Goal: Information Seeking & Learning: Understand process/instructions

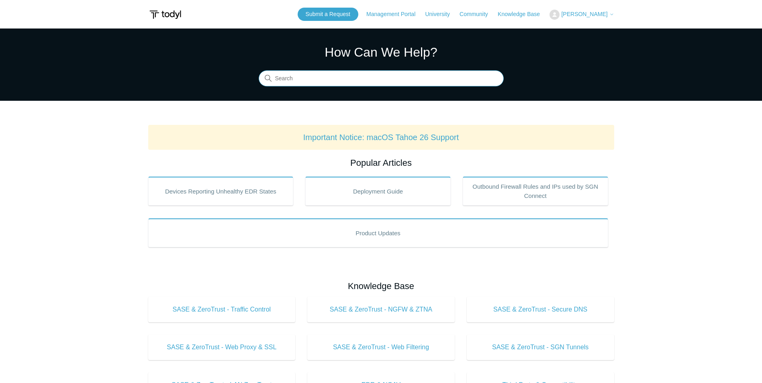
click at [385, 78] on input "Search" at bounding box center [381, 79] width 245 height 16
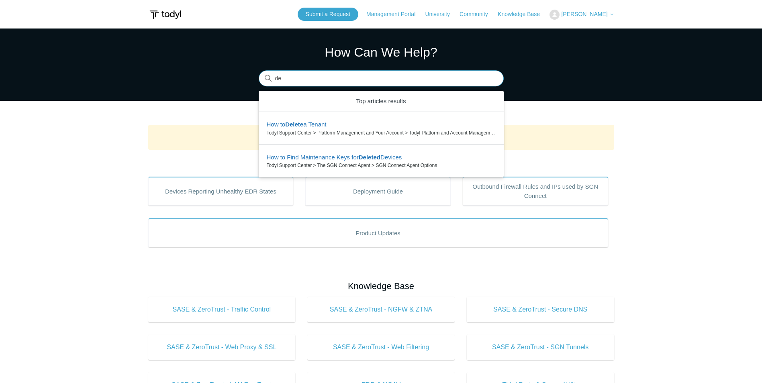
type input "d"
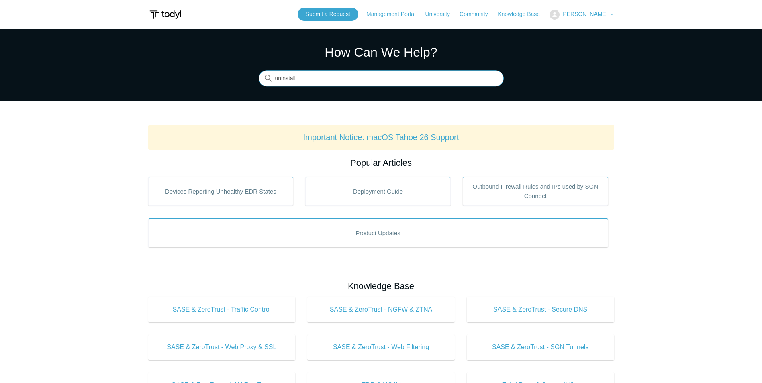
click at [325, 83] on input "uninstall" at bounding box center [381, 79] width 245 height 16
type input "u"
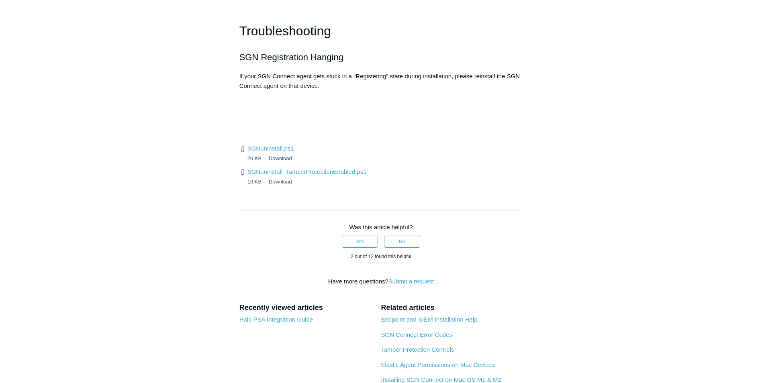
scroll to position [2009, 0]
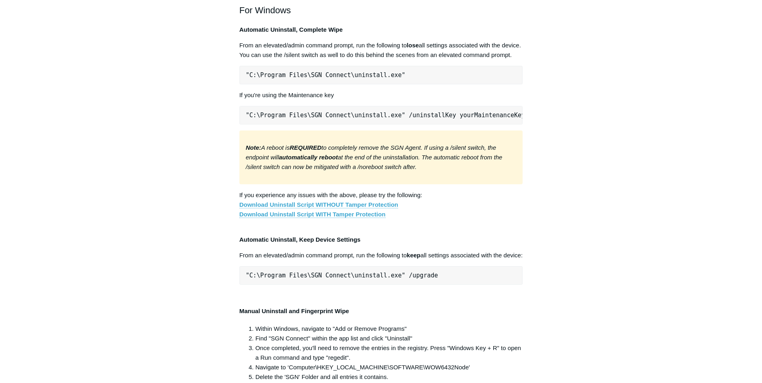
scroll to position [1286, 0]
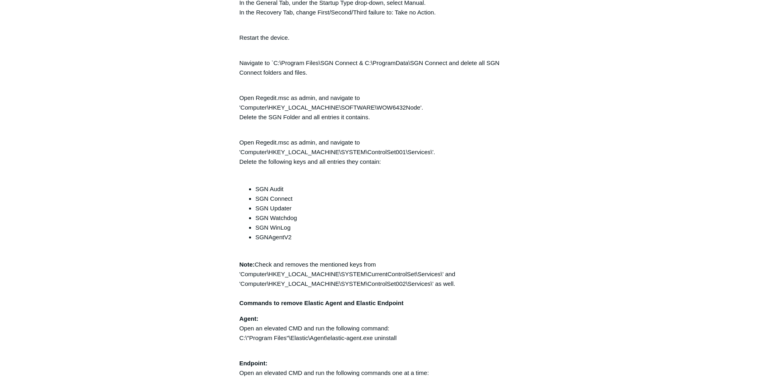
scroll to position [1898, 0]
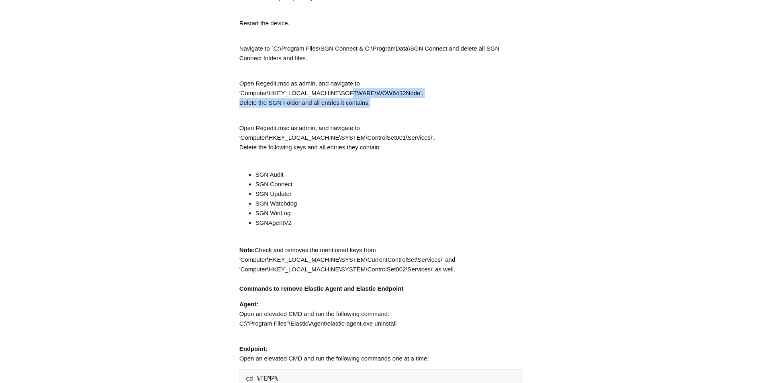
drag, startPoint x: 390, startPoint y: 101, endPoint x: 451, endPoint y: 110, distance: 61.4
click at [451, 108] on p "Open Regedit.msc as admin, and navigate to 'Computer\HKEY_LOCAL_MACHINE\SOFTWAR…" at bounding box center [381, 88] width 284 height 39
click at [388, 104] on p "Open Regedit.msc as admin, and navigate to 'Computer\HKEY_LOCAL_MACHINE\SOFTWAR…" at bounding box center [381, 88] width 284 height 39
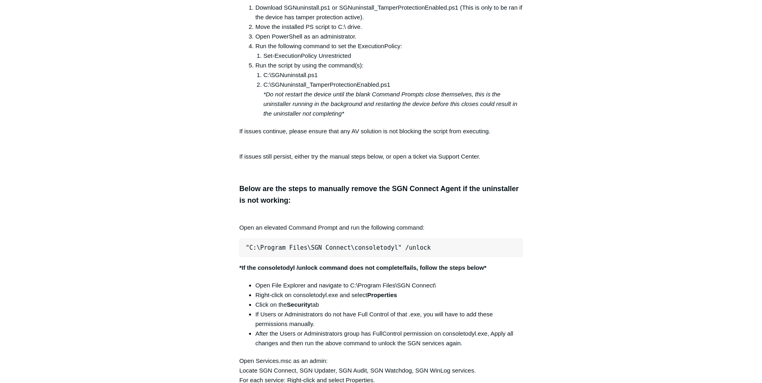
scroll to position [1537, 0]
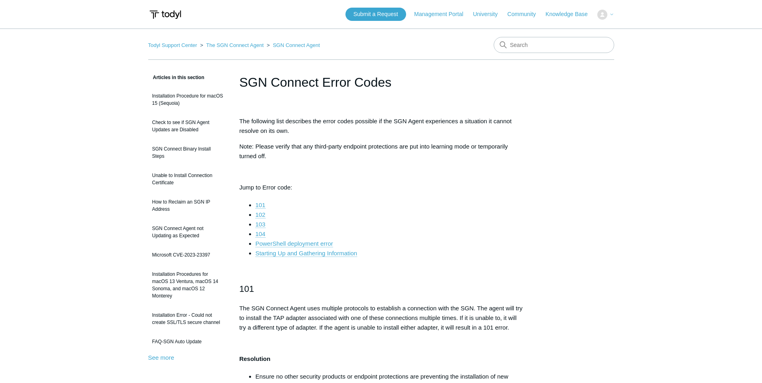
scroll to position [1336, 0]
